Goal: Share content: Distribute website content to other platforms or users

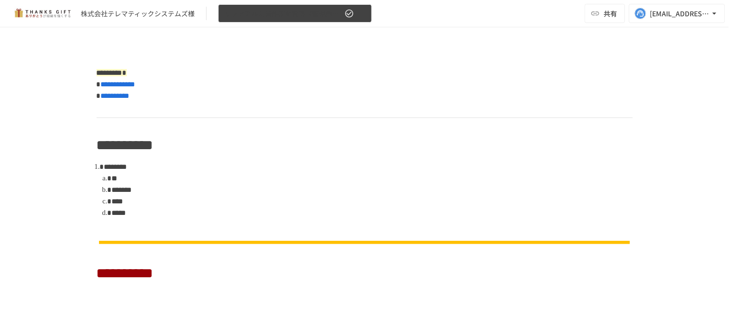
click at [334, 8] on span "リファアルム操作説明資料（管理画面）" at bounding box center [283, 14] width 118 height 12
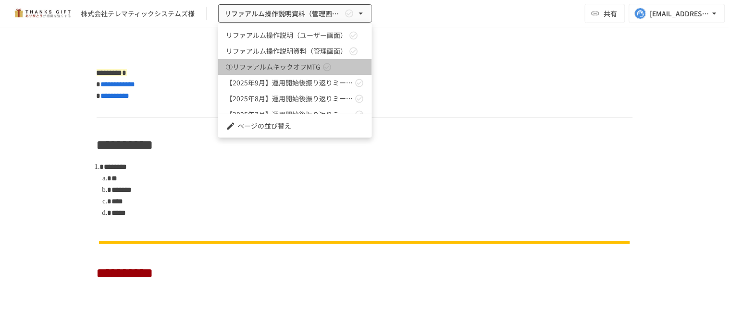
click at [327, 63] on icon at bounding box center [327, 67] width 8 height 8
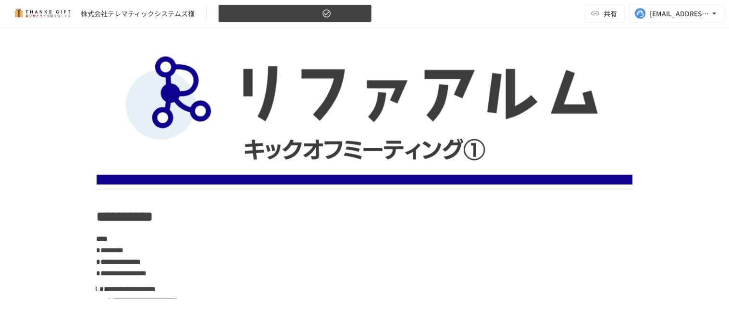
click at [284, 17] on span "①リファアルムキックオフMTG" at bounding box center [272, 14] width 96 height 12
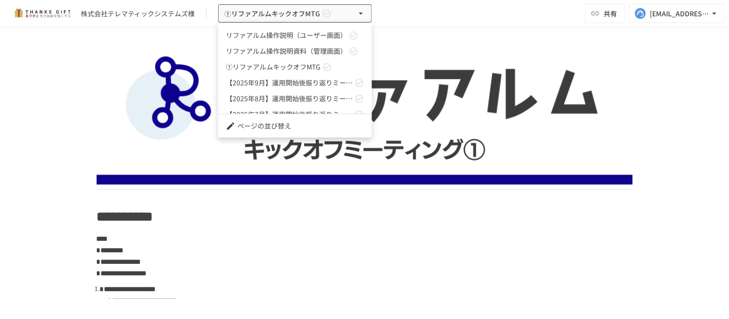
click at [287, 37] on span "リファアルム操作説明（ユーザー画面）" at bounding box center [286, 35] width 121 height 10
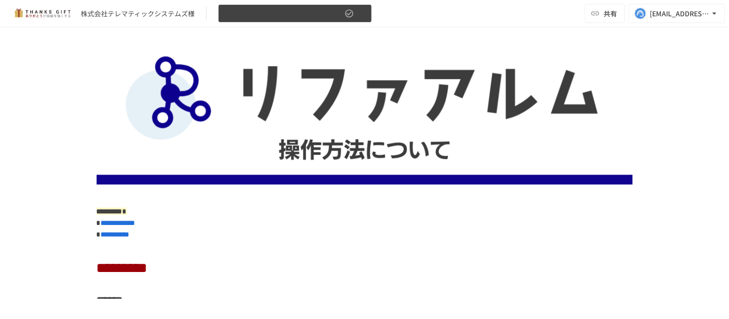
click at [285, 21] on button "リファアルム操作説明（ユーザー画面）" at bounding box center [295, 13] width 154 height 19
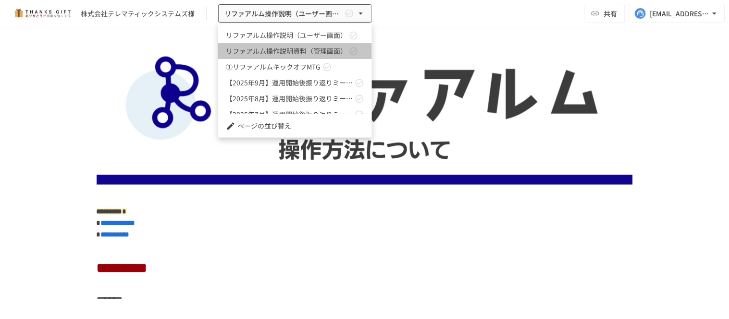
click at [303, 48] on span "リファアルム操作説明資料（管理画面）" at bounding box center [286, 51] width 121 height 10
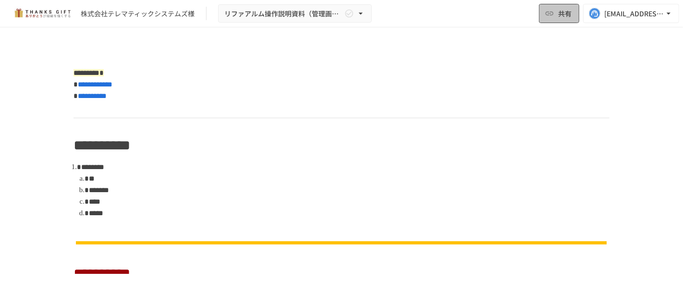
click at [574, 14] on button "共有" at bounding box center [559, 13] width 40 height 19
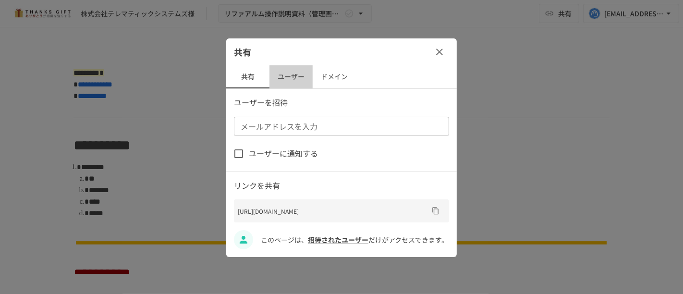
click at [290, 85] on button "ユーザー" at bounding box center [290, 76] width 43 height 23
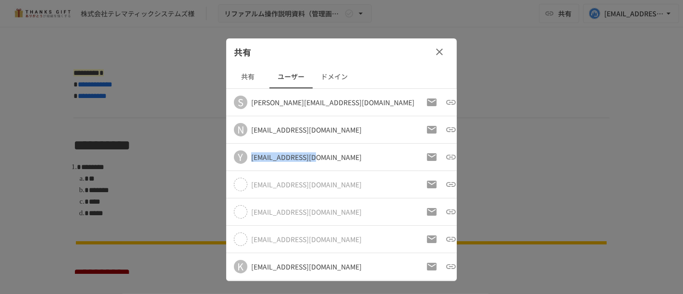
drag, startPoint x: 317, startPoint y: 157, endPoint x: 243, endPoint y: 158, distance: 74.0
click at [243, 158] on div "Y [EMAIL_ADDRESS][DOMAIN_NAME]" at bounding box center [324, 156] width 181 height 13
copy div "[EMAIL_ADDRESS][DOMAIN_NAME]"
drag, startPoint x: 319, startPoint y: 185, endPoint x: 244, endPoint y: 184, distance: 74.5
click at [244, 184] on div "[EMAIL_ADDRESS][DOMAIN_NAME]" at bounding box center [324, 184] width 181 height 13
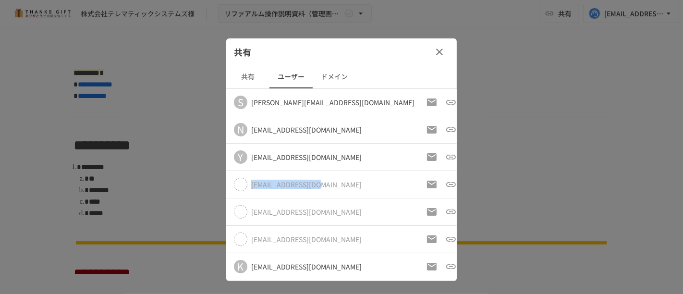
copy div "[EMAIL_ADDRESS][DOMAIN_NAME]"
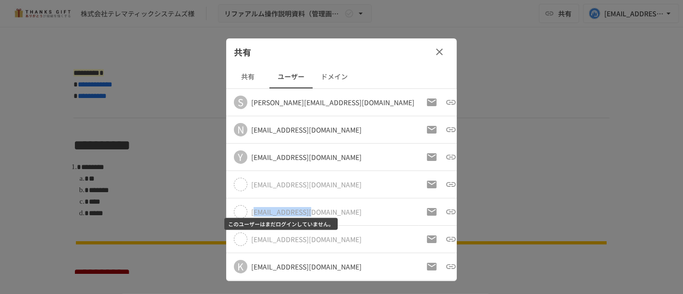
drag, startPoint x: 313, startPoint y: 212, endPoint x: 256, endPoint y: 209, distance: 57.2
click at [256, 209] on div "[EMAIL_ADDRESS][DOMAIN_NAME]" at bounding box center [324, 211] width 181 height 13
copy div "[EMAIL_ADDRESS][DOMAIN_NAME]"
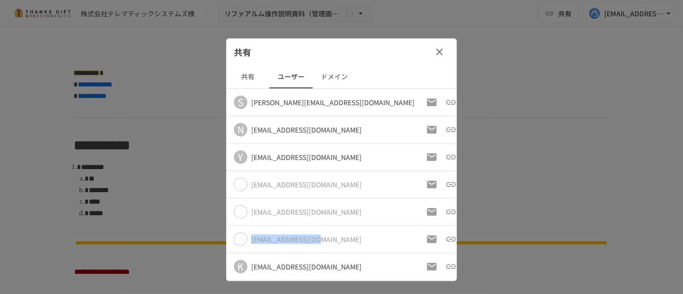
drag, startPoint x: 333, startPoint y: 236, endPoint x: 240, endPoint y: 238, distance: 93.2
click at [240, 238] on div "[EMAIL_ADDRESS][DOMAIN_NAME]" at bounding box center [324, 238] width 181 height 13
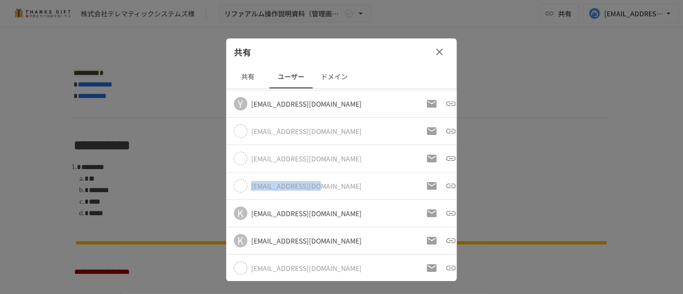
scroll to position [107, 0]
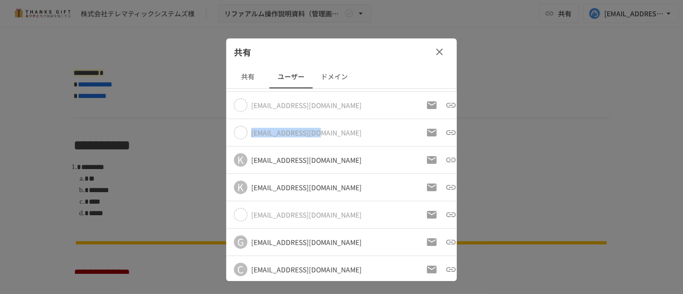
copy div "[EMAIL_ADDRESS][DOMAIN_NAME]"
drag, startPoint x: 317, startPoint y: 154, endPoint x: 233, endPoint y: 152, distance: 84.1
click at [233, 152] on td "K [EMAIL_ADDRESS][DOMAIN_NAME]" at bounding box center [322, 159] width 192 height 27
copy div "[EMAIL_ADDRESS][DOMAIN_NAME]"
drag, startPoint x: 349, startPoint y: 189, endPoint x: 234, endPoint y: 183, distance: 114.9
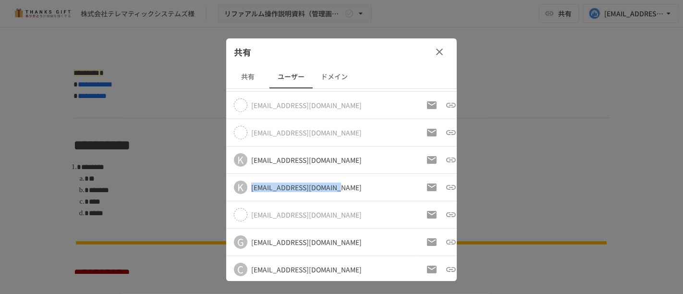
click at [234, 183] on div "K [EMAIL_ADDRESS][DOMAIN_NAME]" at bounding box center [324, 187] width 181 height 13
copy div "[EMAIL_ADDRESS][DOMAIN_NAME]"
click at [358, 215] on td "[EMAIL_ADDRESS][DOMAIN_NAME]" at bounding box center [322, 214] width 192 height 27
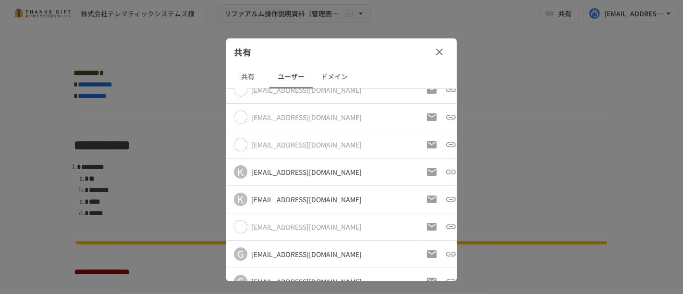
scroll to position [81, 0]
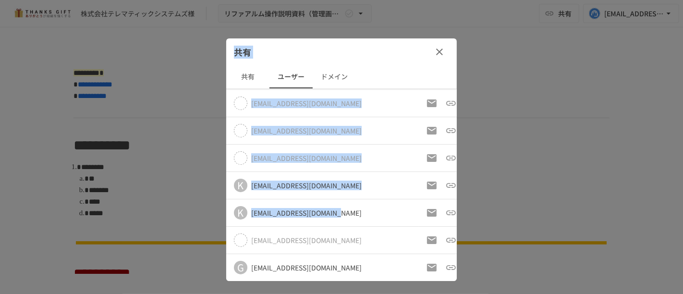
drag, startPoint x: 341, startPoint y: 214, endPoint x: 223, endPoint y: 208, distance: 118.3
click at [223, 208] on div "共有 共有 ユーザー ドメイン S [PERSON_NAME][EMAIL_ADDRESS][DOMAIN_NAME] N [EMAIL_ADDRESS][D…" at bounding box center [341, 147] width 683 height 294
click at [266, 208] on div "[EMAIL_ADDRESS][DOMAIN_NAME]" at bounding box center [306, 213] width 110 height 10
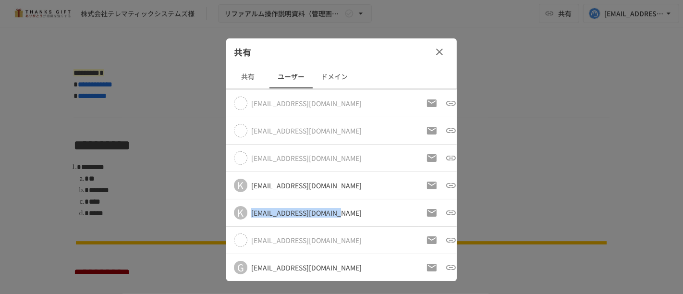
drag, startPoint x: 343, startPoint y: 211, endPoint x: 247, endPoint y: 198, distance: 96.9
click at [247, 199] on td "K [EMAIL_ADDRESS][DOMAIN_NAME]" at bounding box center [322, 212] width 192 height 27
copy div "[EMAIL_ADDRESS][DOMAIN_NAME]"
click at [343, 242] on div "[EMAIL_ADDRESS][DOMAIN_NAME]" at bounding box center [324, 239] width 181 height 13
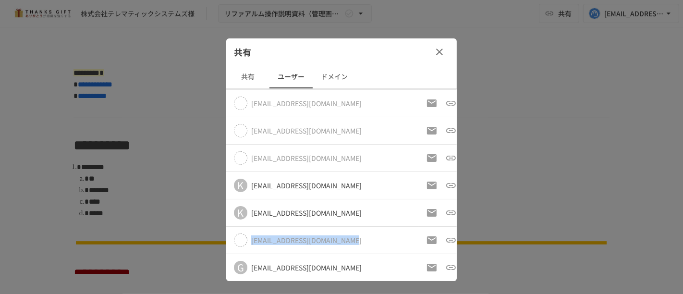
drag, startPoint x: 346, startPoint y: 241, endPoint x: 245, endPoint y: 237, distance: 100.9
click at [245, 237] on div "[EMAIL_ADDRESS][DOMAIN_NAME]" at bounding box center [324, 239] width 181 height 13
copy div "[EMAIL_ADDRESS][DOMAIN_NAME]"
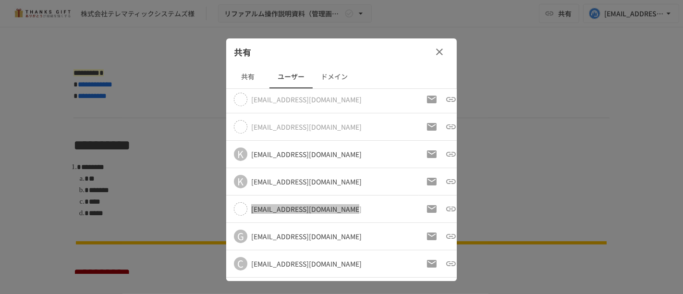
scroll to position [134, 0]
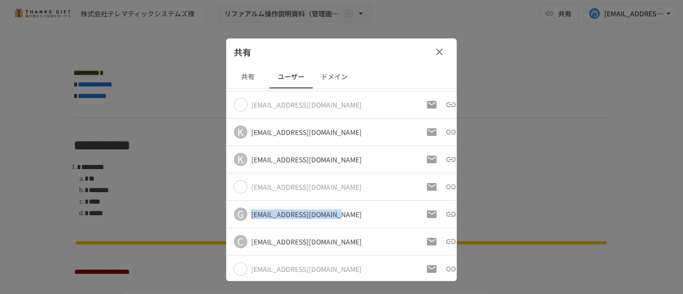
drag, startPoint x: 332, startPoint y: 217, endPoint x: 228, endPoint y: 213, distance: 104.8
click at [228, 213] on td "G [EMAIL_ADDRESS][DOMAIN_NAME]" at bounding box center [322, 214] width 192 height 27
copy div "[EMAIL_ADDRESS][DOMAIN_NAME]"
drag, startPoint x: 282, startPoint y: 239, endPoint x: 242, endPoint y: 236, distance: 41.0
click at [242, 236] on div "C [EMAIL_ADDRESS][DOMAIN_NAME]" at bounding box center [324, 241] width 181 height 13
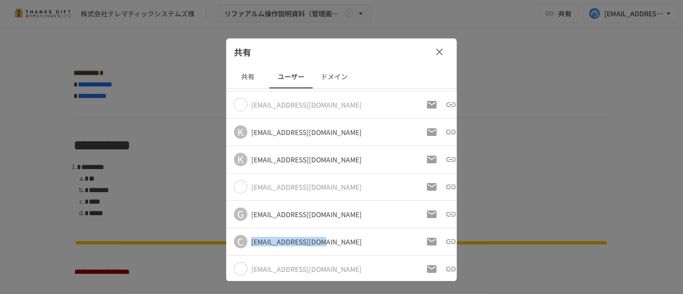
copy div "[EMAIL_ADDRESS][DOMAIN_NAME]"
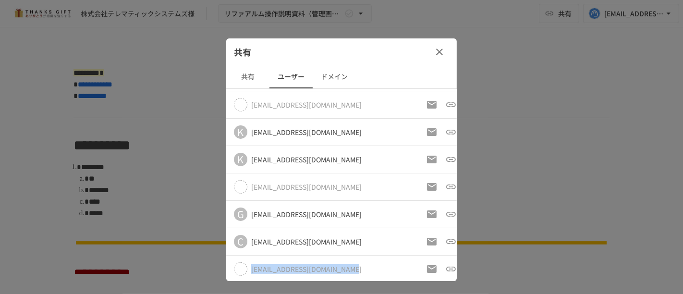
drag, startPoint x: 352, startPoint y: 266, endPoint x: 245, endPoint y: 261, distance: 106.7
click at [245, 262] on div "[EMAIL_ADDRESS][DOMAIN_NAME]" at bounding box center [324, 268] width 181 height 13
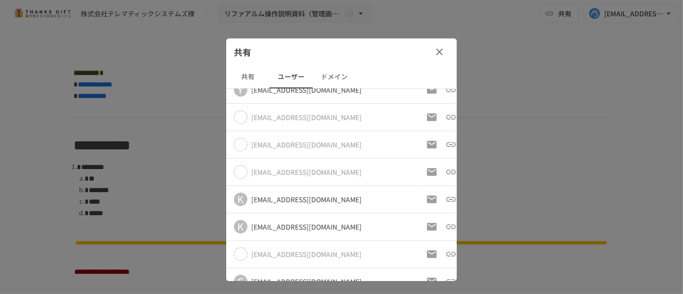
scroll to position [0, 0]
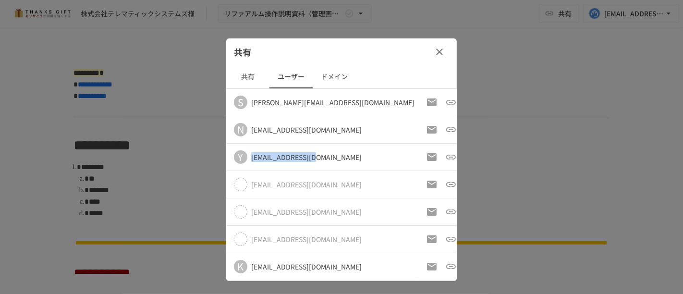
drag, startPoint x: 284, startPoint y: 158, endPoint x: 240, endPoint y: 156, distance: 43.8
click at [240, 156] on div "Y [EMAIL_ADDRESS][DOMAIN_NAME]" at bounding box center [324, 156] width 181 height 13
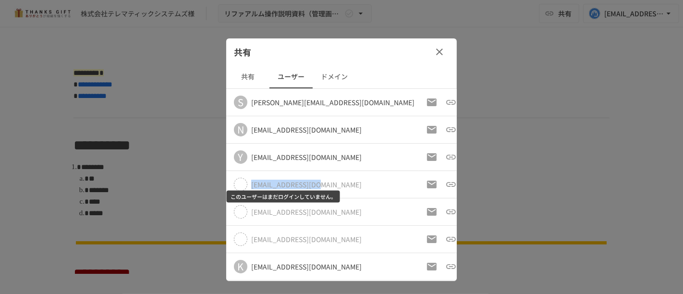
drag, startPoint x: 317, startPoint y: 183, endPoint x: 229, endPoint y: 185, distance: 87.9
click at [229, 185] on td "[EMAIL_ADDRESS][DOMAIN_NAME]" at bounding box center [322, 184] width 192 height 27
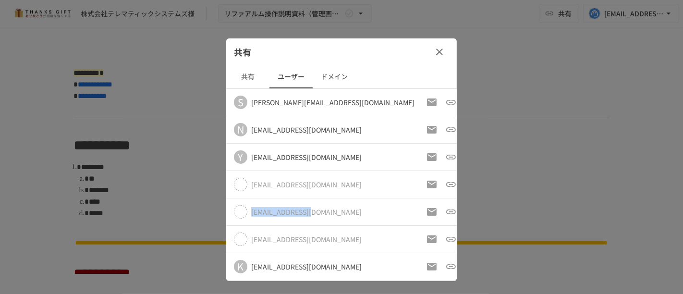
drag, startPoint x: 317, startPoint y: 211, endPoint x: 241, endPoint y: 213, distance: 75.9
click at [241, 213] on div "[EMAIL_ADDRESS][DOMAIN_NAME]" at bounding box center [324, 211] width 181 height 13
drag, startPoint x: 323, startPoint y: 235, endPoint x: 244, endPoint y: 238, distance: 79.3
click at [244, 238] on div "[EMAIL_ADDRESS][DOMAIN_NAME]" at bounding box center [324, 238] width 181 height 13
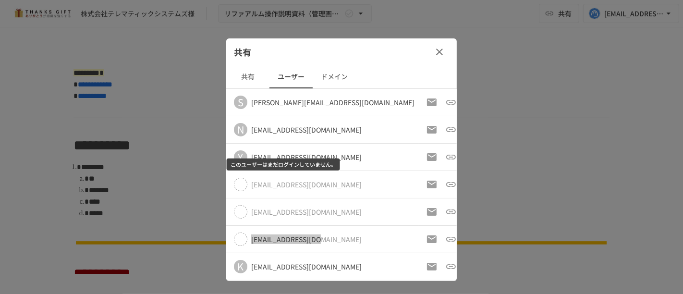
scroll to position [53, 0]
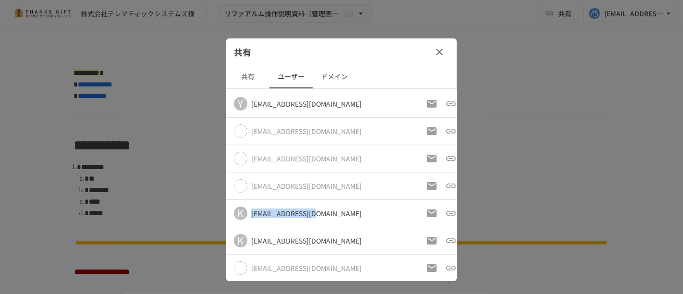
drag, startPoint x: 301, startPoint y: 214, endPoint x: 232, endPoint y: 213, distance: 68.2
click at [232, 213] on td "K [EMAIL_ADDRESS][DOMAIN_NAME]" at bounding box center [322, 213] width 192 height 27
drag, startPoint x: 335, startPoint y: 241, endPoint x: 246, endPoint y: 235, distance: 89.0
click at [246, 235] on div "K [EMAIL_ADDRESS][DOMAIN_NAME]" at bounding box center [324, 240] width 181 height 13
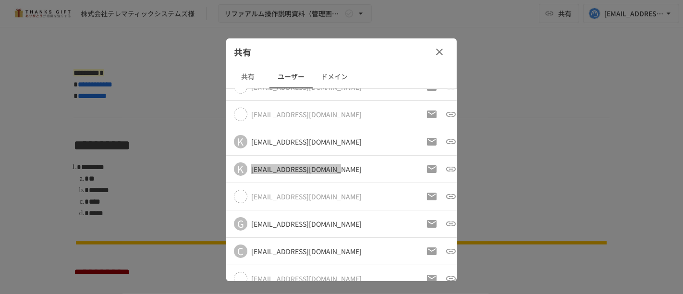
scroll to position [134, 0]
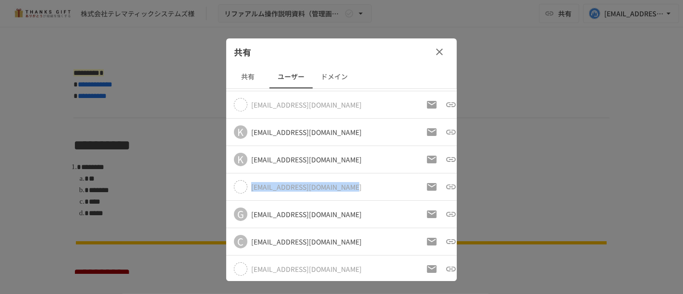
drag, startPoint x: 342, startPoint y: 188, endPoint x: 239, endPoint y: 181, distance: 104.0
click at [239, 181] on div "[EMAIL_ADDRESS][DOMAIN_NAME]" at bounding box center [324, 186] width 181 height 13
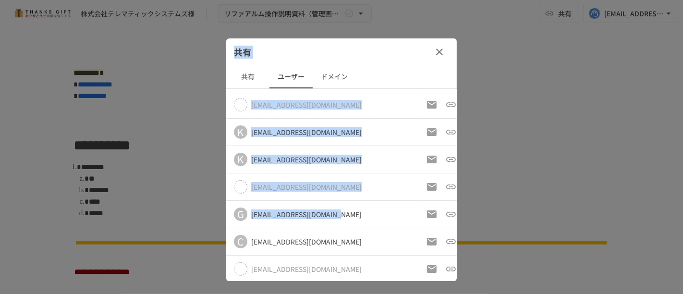
drag, startPoint x: 330, startPoint y: 215, endPoint x: 219, endPoint y: 205, distance: 112.4
click at [219, 205] on div "共有 共有 ユーザー ドメイン S [PERSON_NAME][EMAIL_ADDRESS][DOMAIN_NAME] N [EMAIL_ADDRESS][D…" at bounding box center [341, 147] width 683 height 294
click at [308, 215] on div "[EMAIL_ADDRESS][DOMAIN_NAME]" at bounding box center [306, 214] width 110 height 10
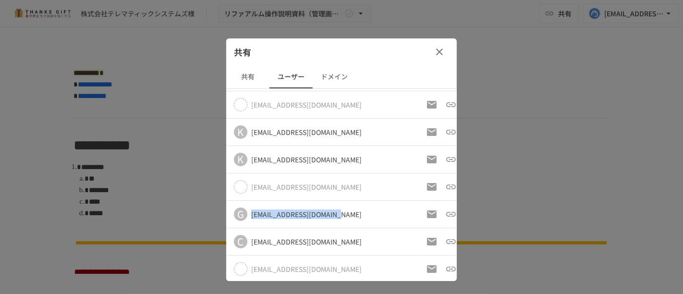
drag, startPoint x: 337, startPoint y: 210, endPoint x: 248, endPoint y: 216, distance: 89.0
click at [248, 216] on div "G [EMAIL_ADDRESS][DOMAIN_NAME]" at bounding box center [324, 213] width 181 height 13
drag, startPoint x: 319, startPoint y: 241, endPoint x: 239, endPoint y: 240, distance: 80.2
click at [239, 240] on div "C [EMAIL_ADDRESS][DOMAIN_NAME]" at bounding box center [324, 241] width 181 height 13
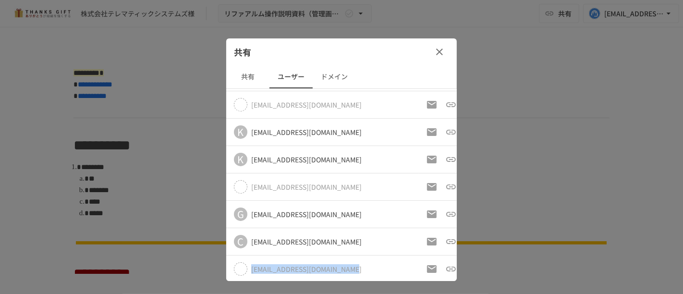
drag, startPoint x: 351, startPoint y: 267, endPoint x: 244, endPoint y: 271, distance: 106.2
click at [244, 271] on td "[EMAIL_ADDRESS][DOMAIN_NAME]" at bounding box center [322, 269] width 192 height 27
click at [439, 55] on icon "button" at bounding box center [440, 52] width 12 height 12
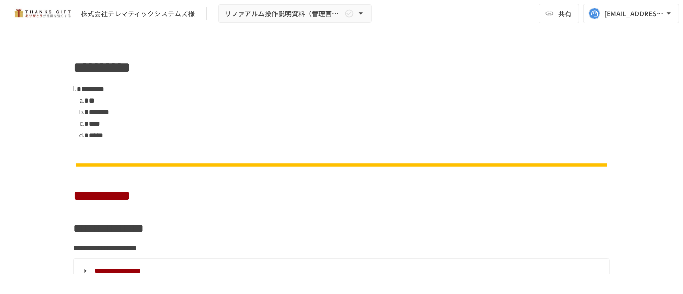
scroll to position [0, 0]
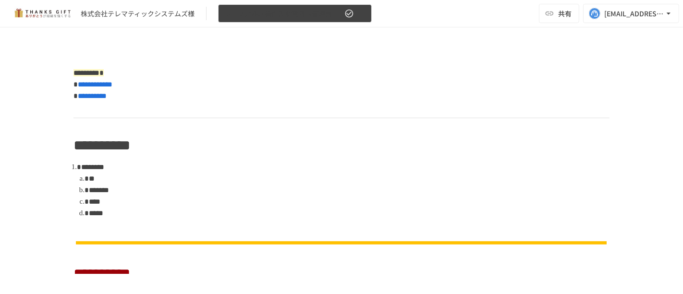
click at [271, 9] on span "リファアルム操作説明資料（管理画面）" at bounding box center [283, 14] width 118 height 12
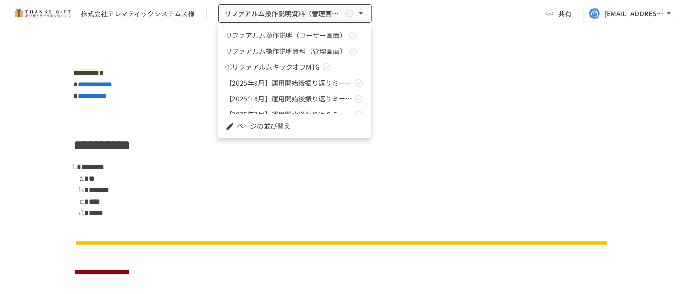
click at [306, 83] on span "【2025年9月】運用開始後振り返りミーティング" at bounding box center [288, 83] width 127 height 10
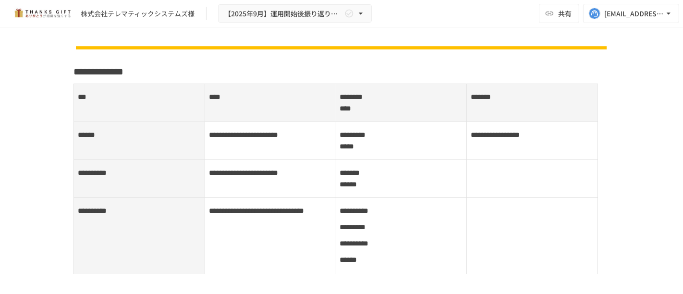
scroll to position [461, 0]
